Goal: Information Seeking & Learning: Learn about a topic

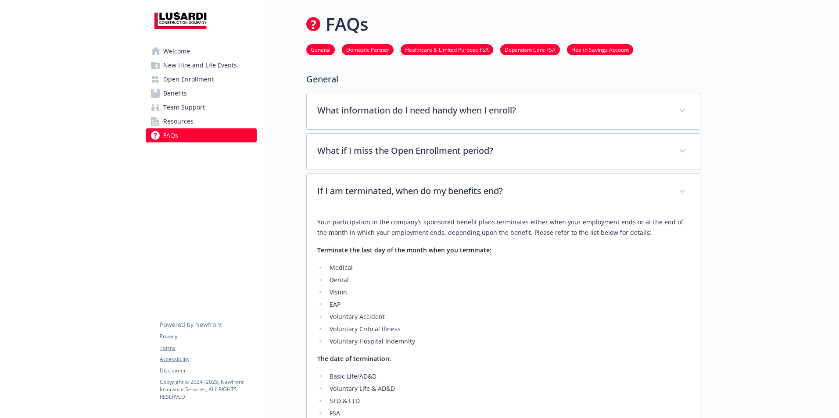
scroll to position [0, 7]
